Goal: Information Seeking & Learning: Learn about a topic

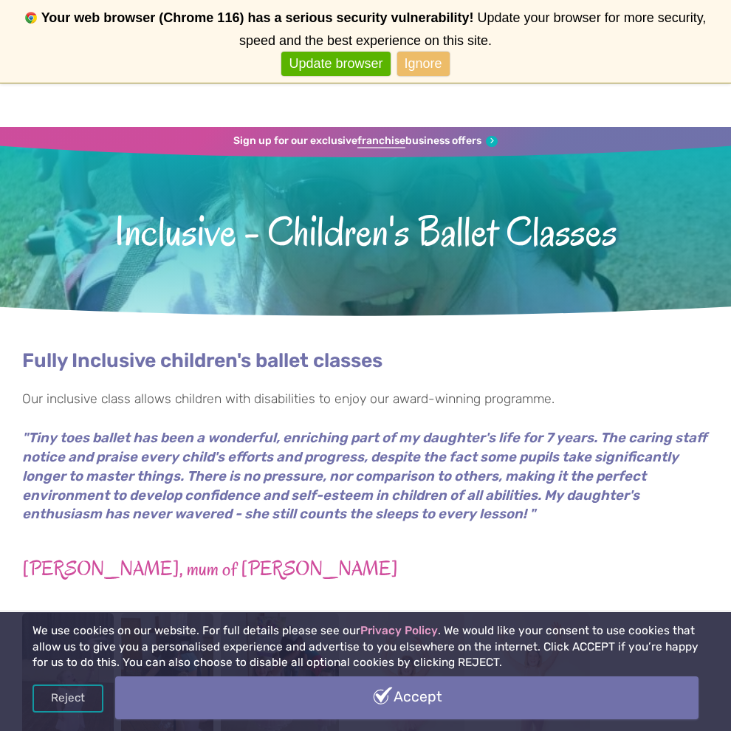
click at [410, 711] on link "Accept" at bounding box center [406, 697] width 583 height 43
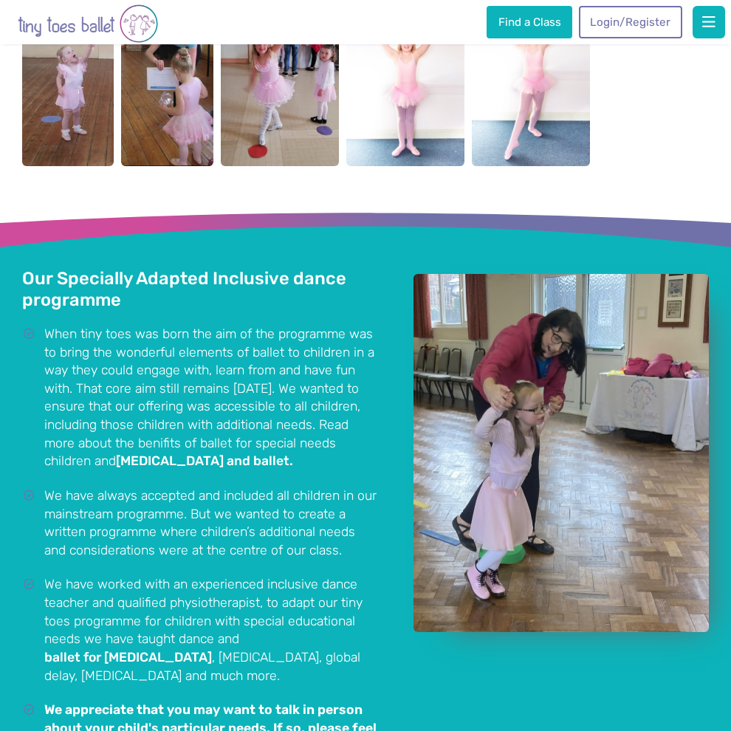
scroll to position [1083, 0]
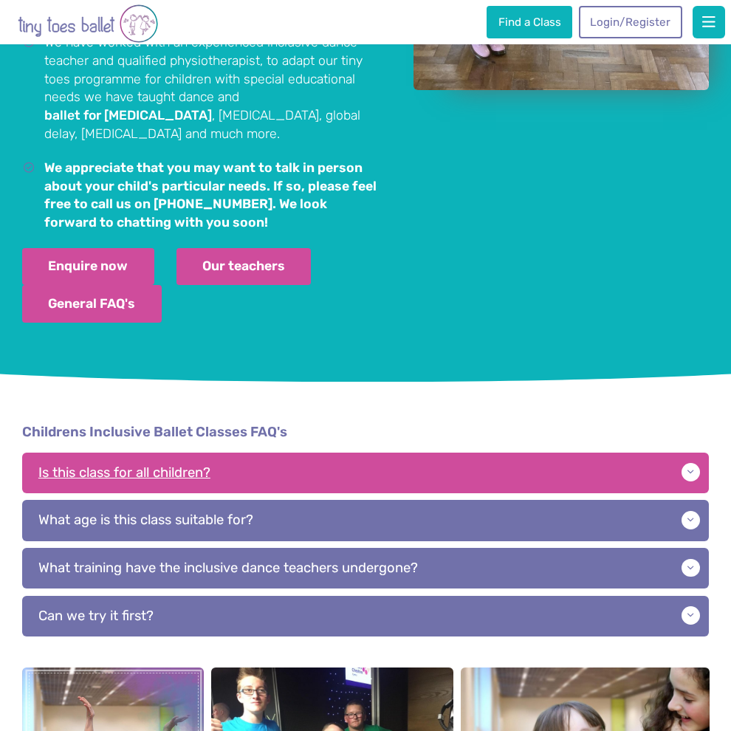
click at [148, 478] on p "Is this class for all children?" at bounding box center [365, 472] width 687 height 41
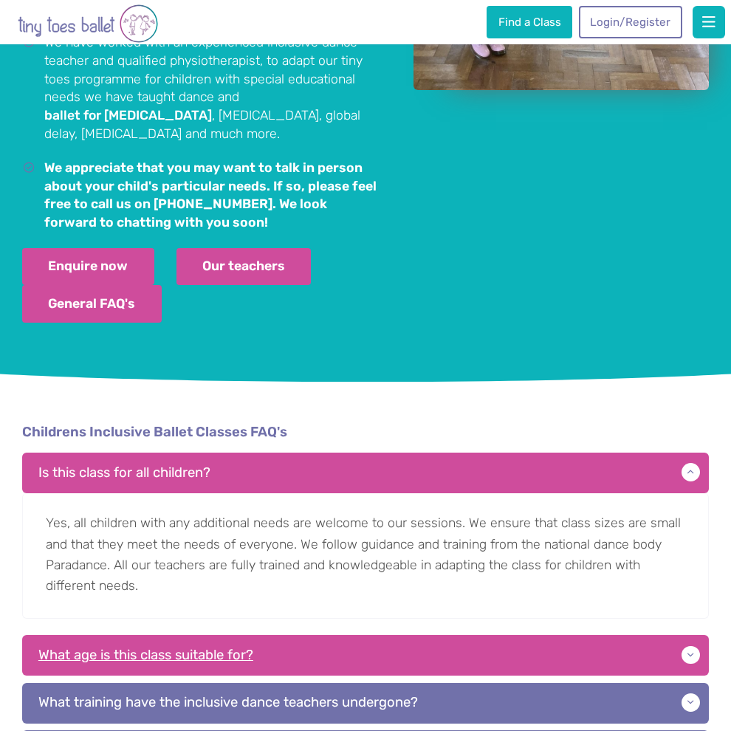
click at [183, 655] on p "What age is this class suitable for?" at bounding box center [365, 655] width 687 height 41
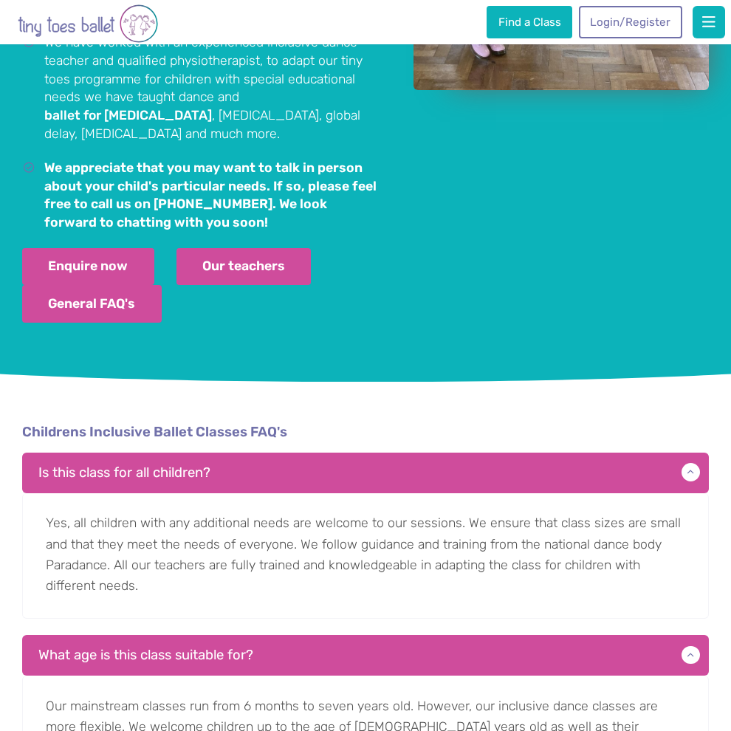
scroll to position [1623, 0]
